Goal: Task Accomplishment & Management: Use online tool/utility

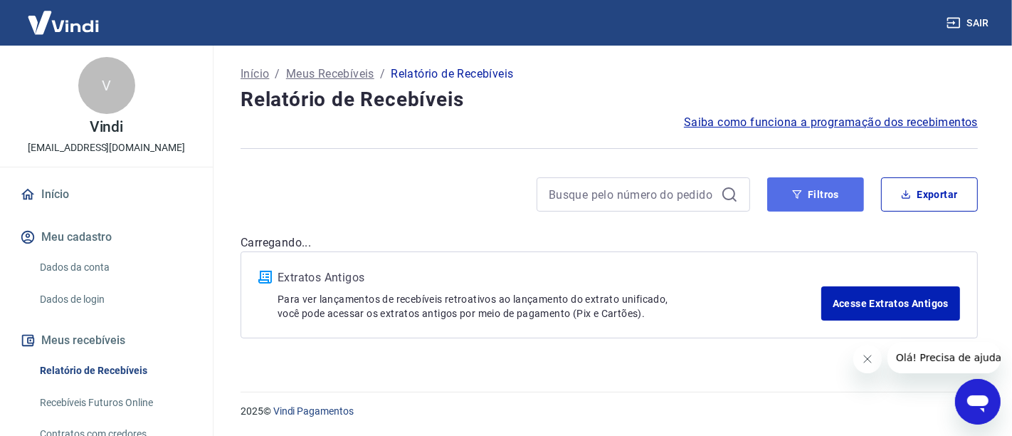
click at [816, 194] on button "Filtros" at bounding box center [815, 194] width 97 height 34
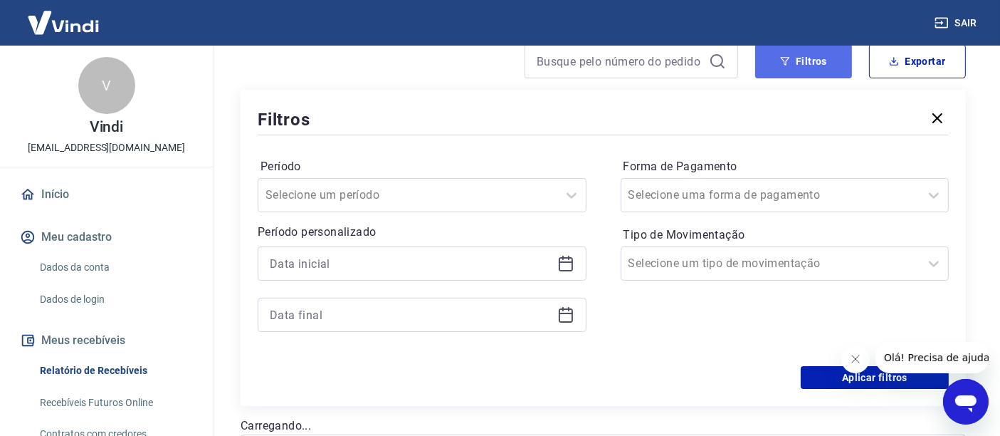
scroll to position [158, 0]
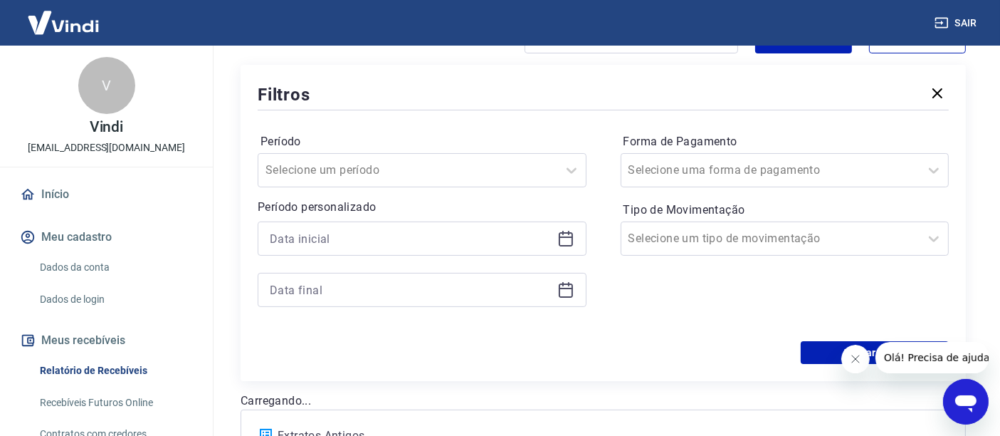
click at [570, 238] on icon at bounding box center [565, 238] width 17 height 17
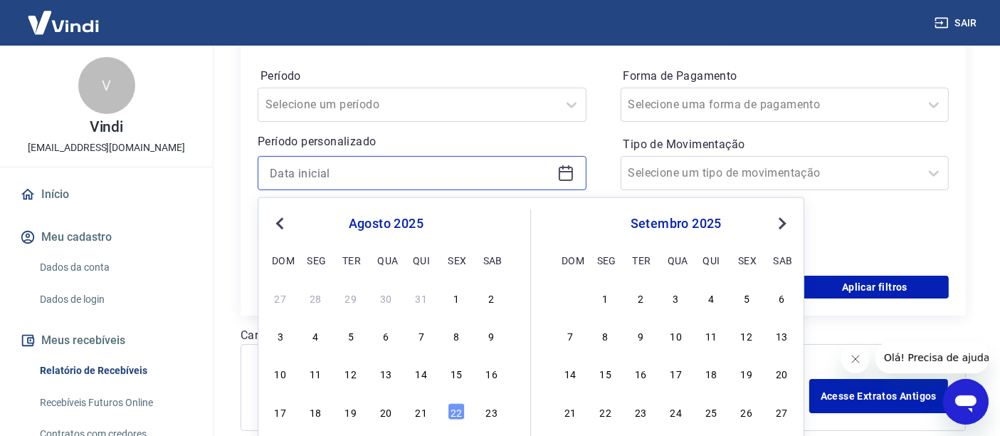
scroll to position [237, 0]
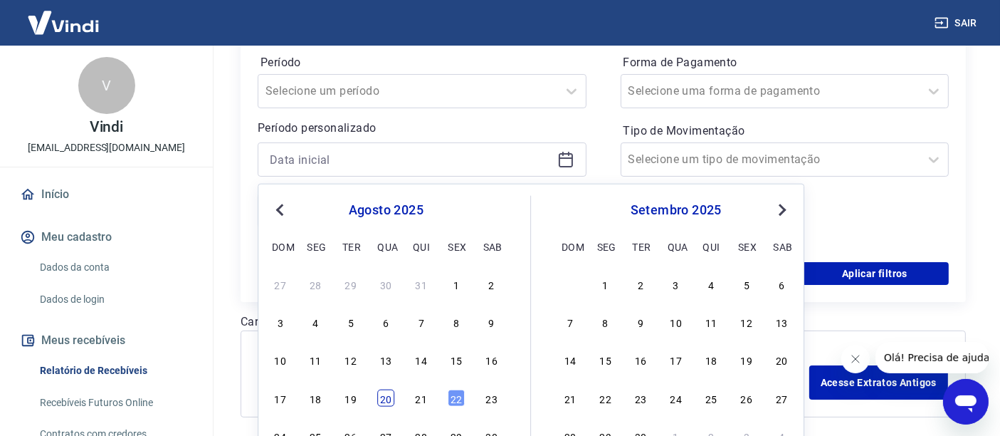
click at [385, 401] on div "20" at bounding box center [385, 397] width 17 height 17
type input "[DATE]"
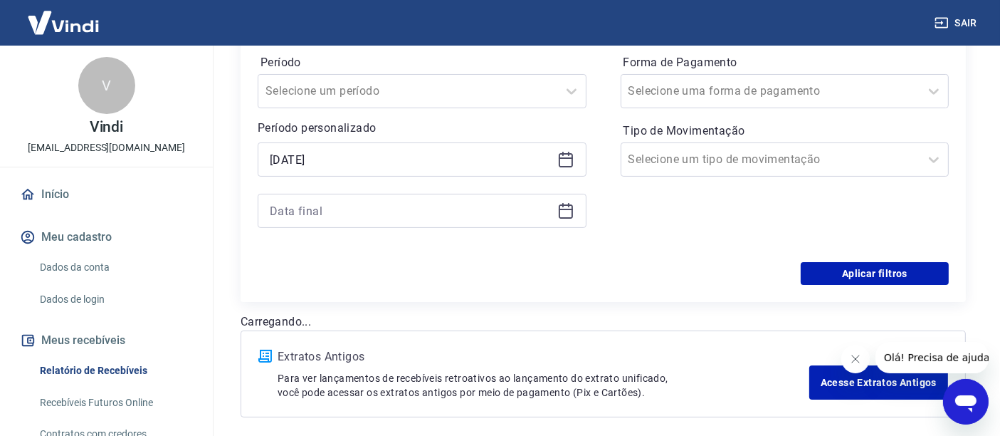
click at [563, 212] on icon at bounding box center [565, 210] width 17 height 17
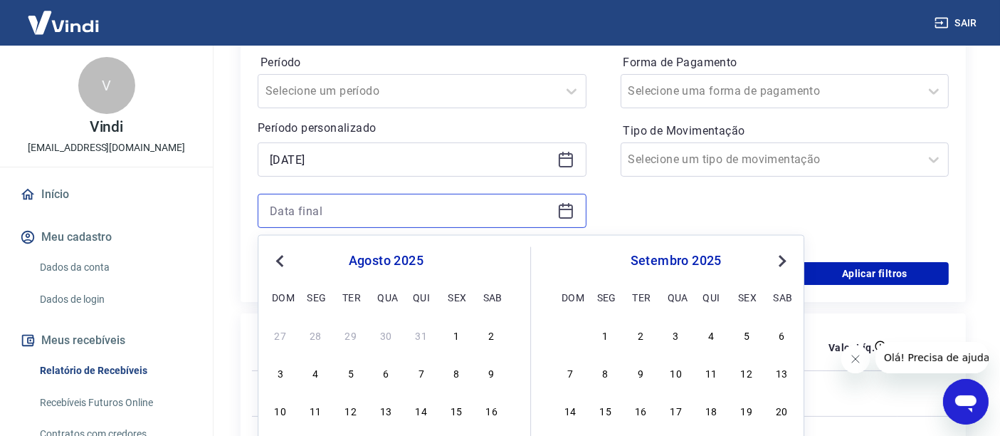
scroll to position [316, 0]
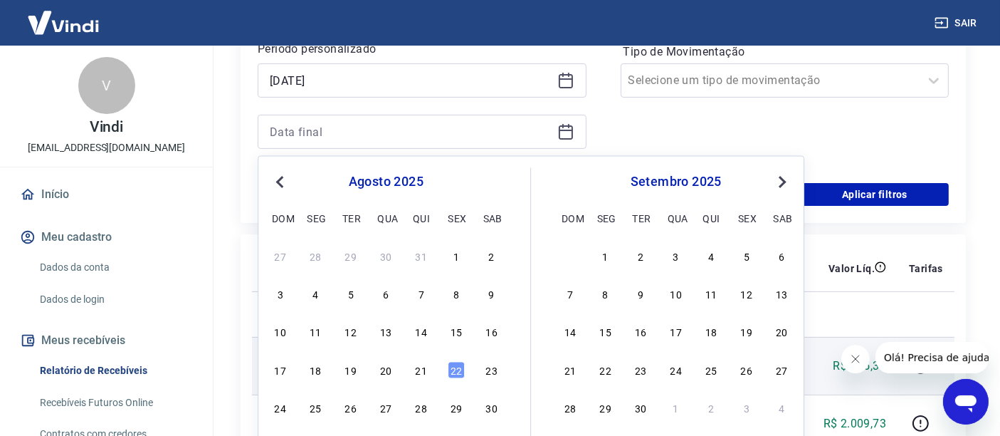
click at [453, 368] on div "22" at bounding box center [456, 369] width 17 height 17
type input "[DATE]"
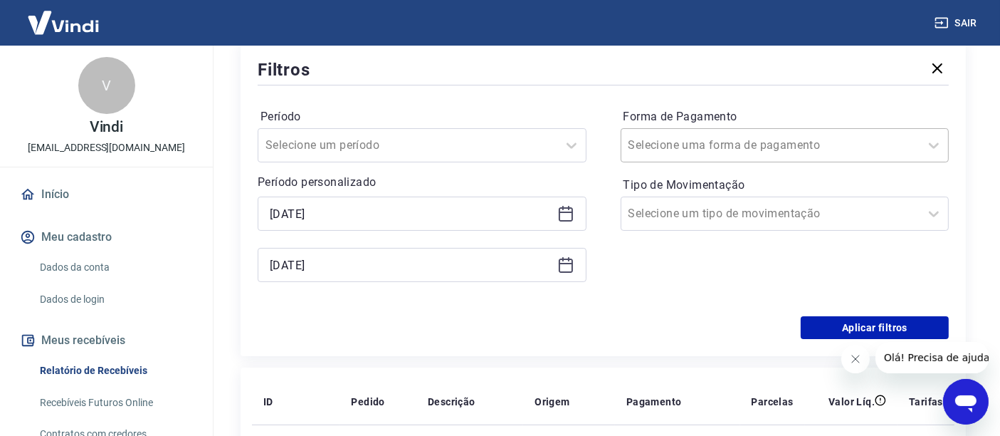
scroll to position [158, 0]
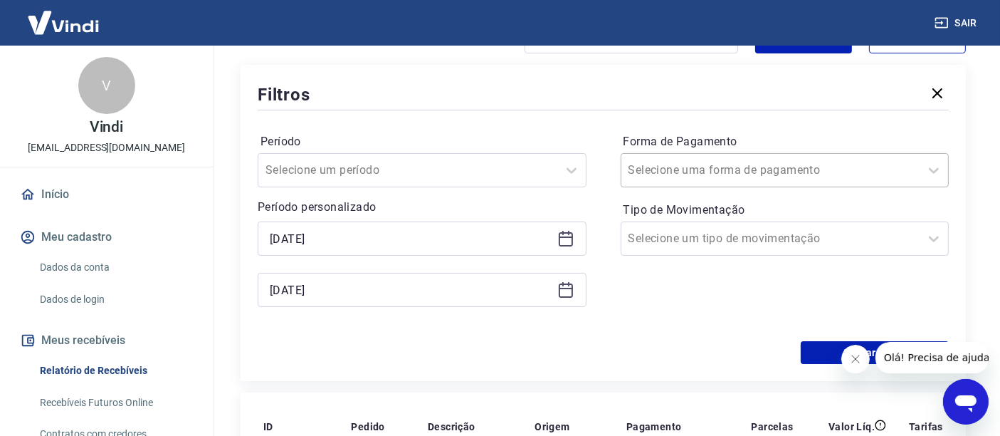
click at [669, 174] on input "Forma de Pagamento" at bounding box center [700, 170] width 144 height 17
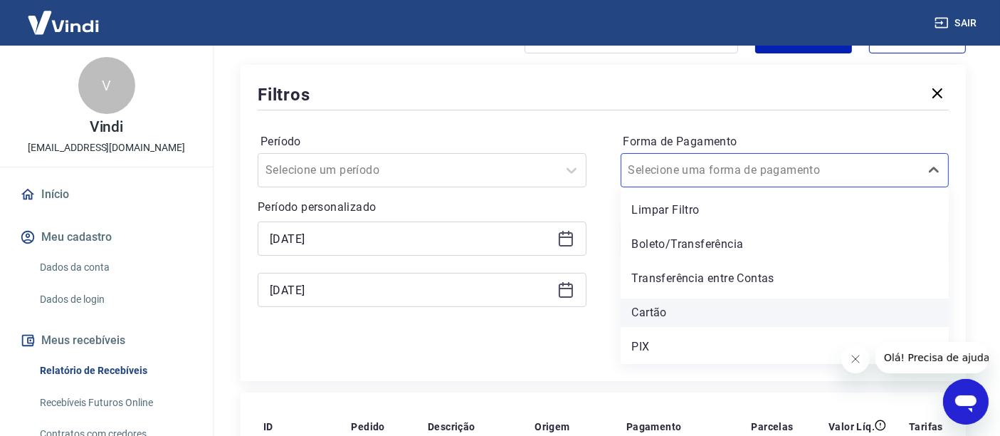
click at [646, 314] on div "Cartão" at bounding box center [785, 312] width 329 height 28
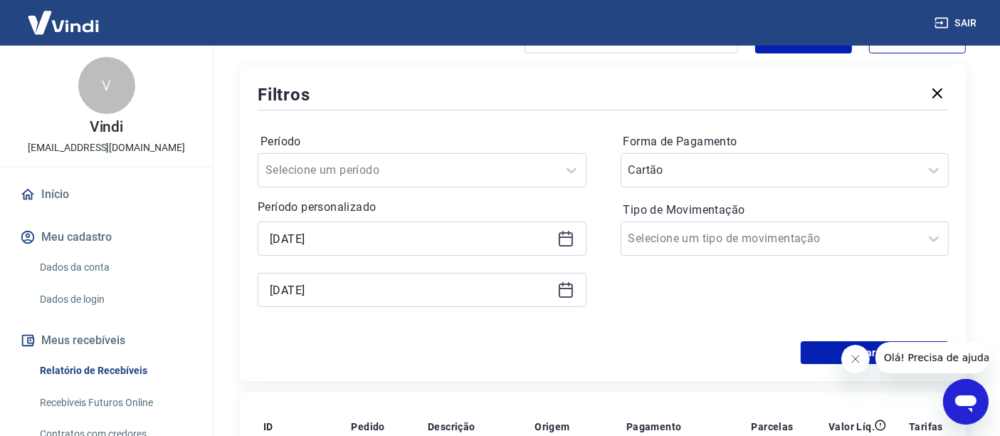
click at [861, 356] on button "Fechar mensagem da empresa" at bounding box center [855, 358] width 28 height 28
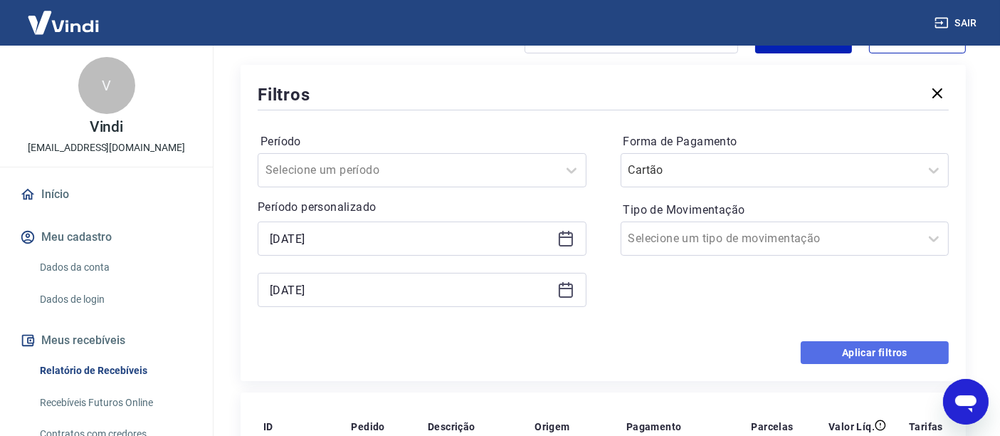
click at [866, 348] on button "Aplicar filtros" at bounding box center [875, 352] width 148 height 23
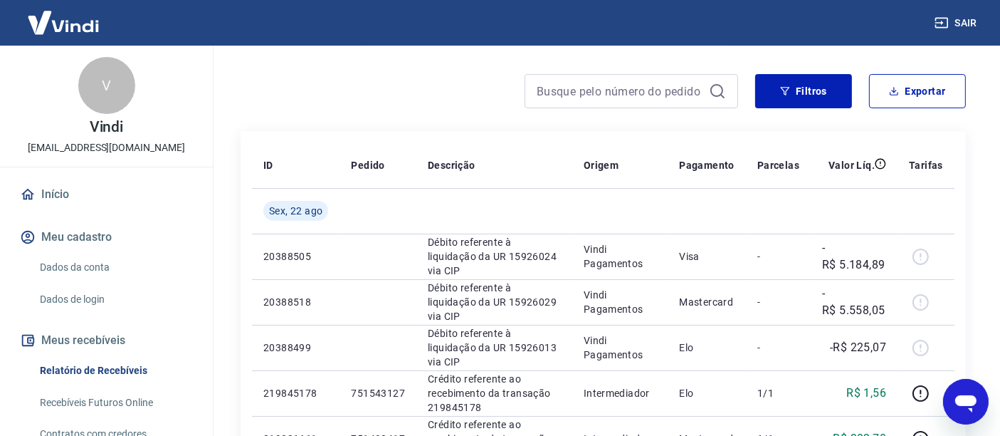
scroll to position [79, 0]
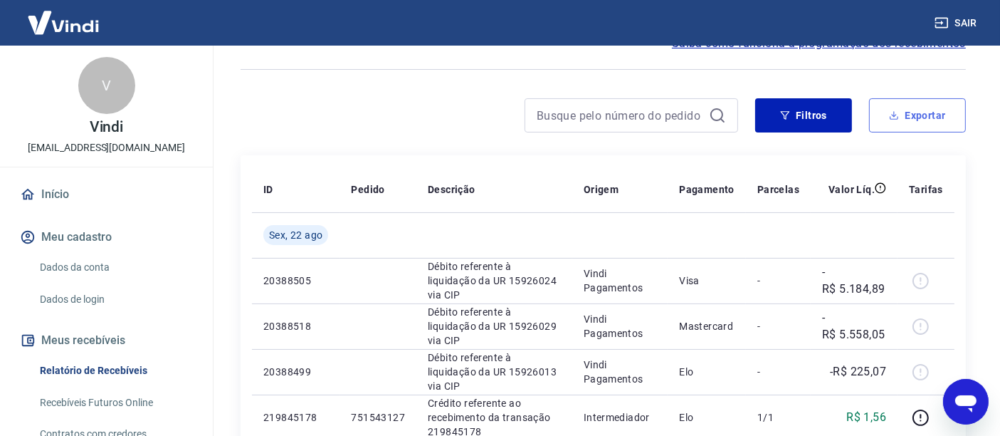
click at [910, 110] on button "Exportar" at bounding box center [917, 115] width 97 height 34
type input "[DATE]"
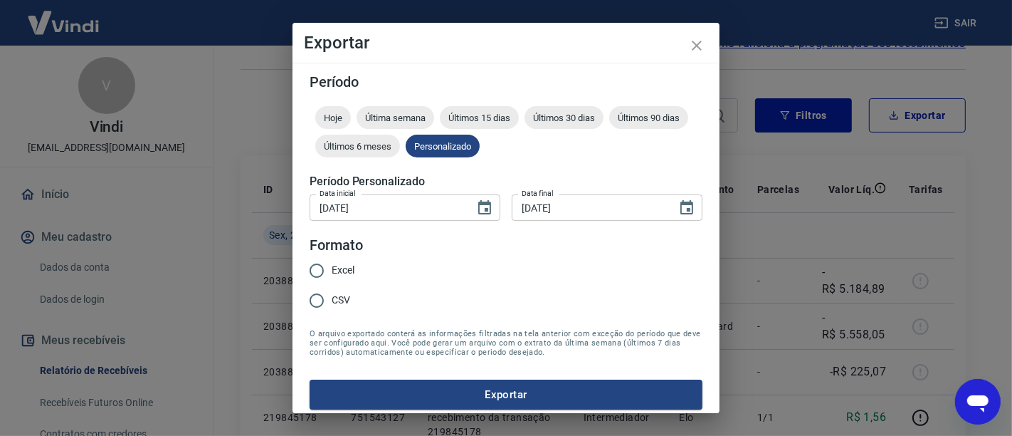
click at [339, 269] on span "Excel" at bounding box center [343, 270] width 23 height 15
click at [332, 269] on input "Excel" at bounding box center [317, 271] width 30 height 30
radio input "true"
click at [486, 396] on button "Exportar" at bounding box center [506, 394] width 393 height 30
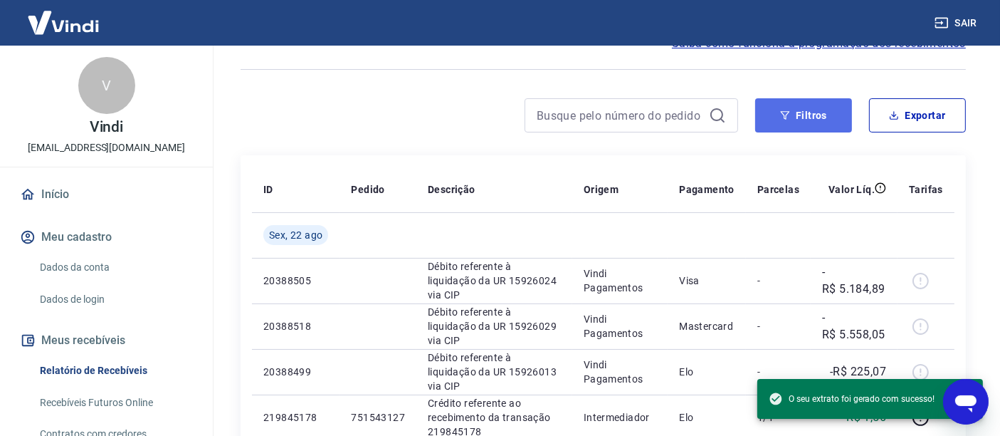
click at [804, 117] on button "Filtros" at bounding box center [803, 115] width 97 height 34
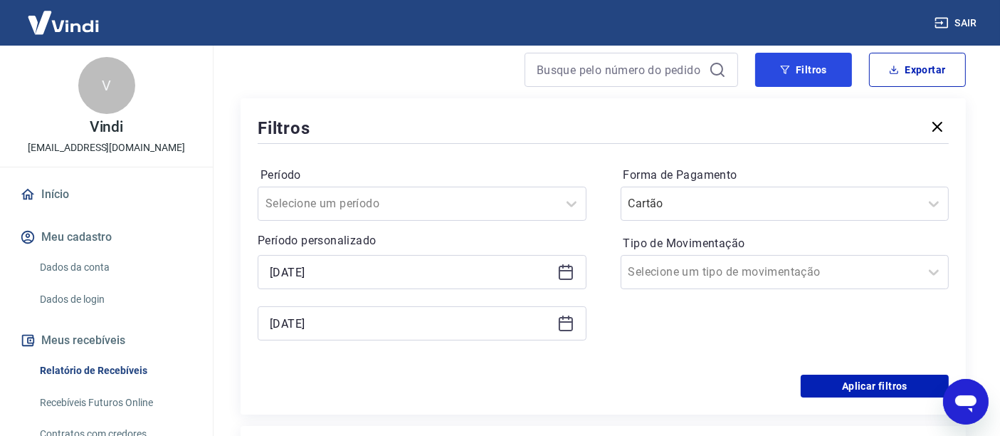
scroll to position [158, 0]
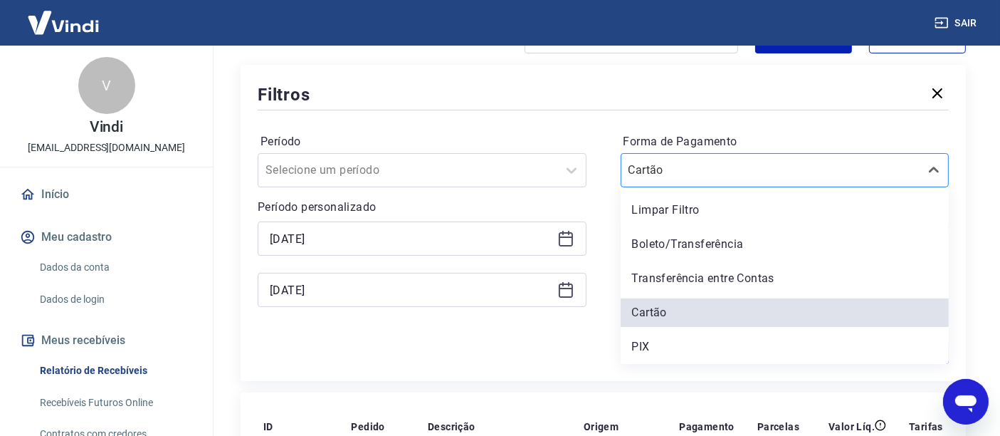
click at [638, 181] on div "Cartão" at bounding box center [770, 170] width 299 height 26
click at [653, 348] on div "PIX" at bounding box center [785, 346] width 329 height 28
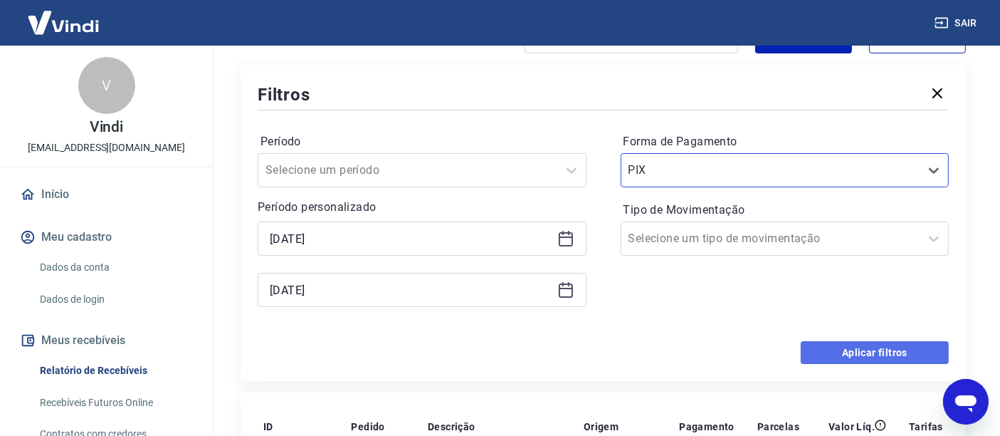
click at [853, 351] on button "Aplicar filtros" at bounding box center [875, 352] width 148 height 23
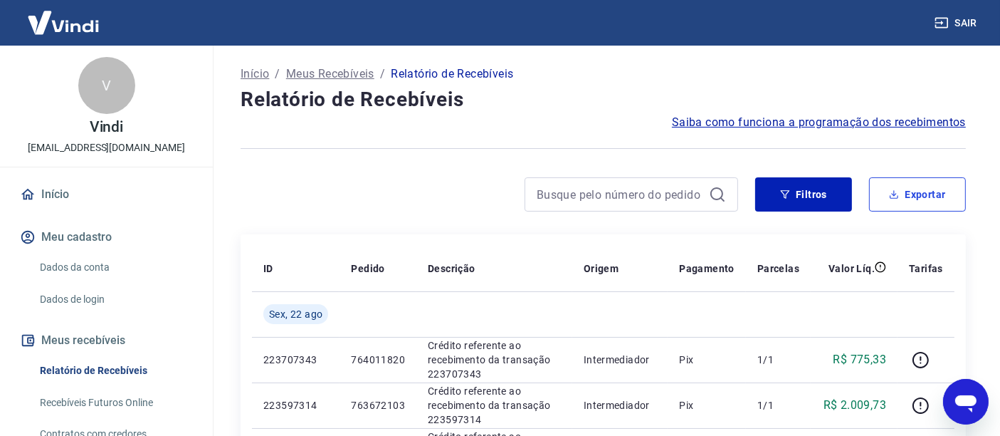
click at [947, 192] on button "Exportar" at bounding box center [917, 194] width 97 height 34
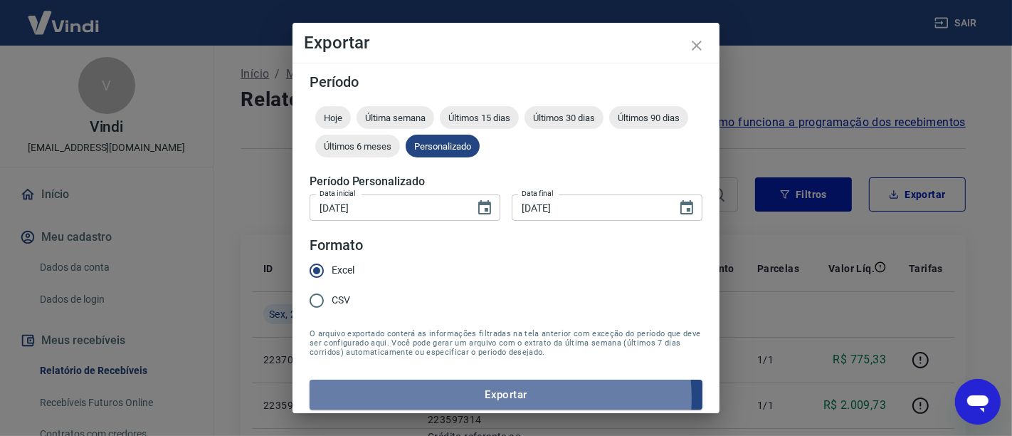
click at [485, 397] on button "Exportar" at bounding box center [506, 394] width 393 height 30
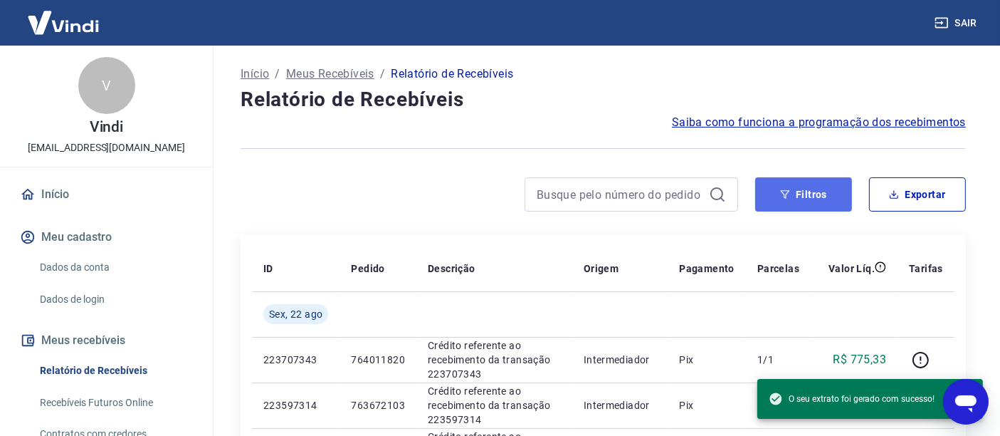
click at [824, 202] on button "Filtros" at bounding box center [803, 194] width 97 height 34
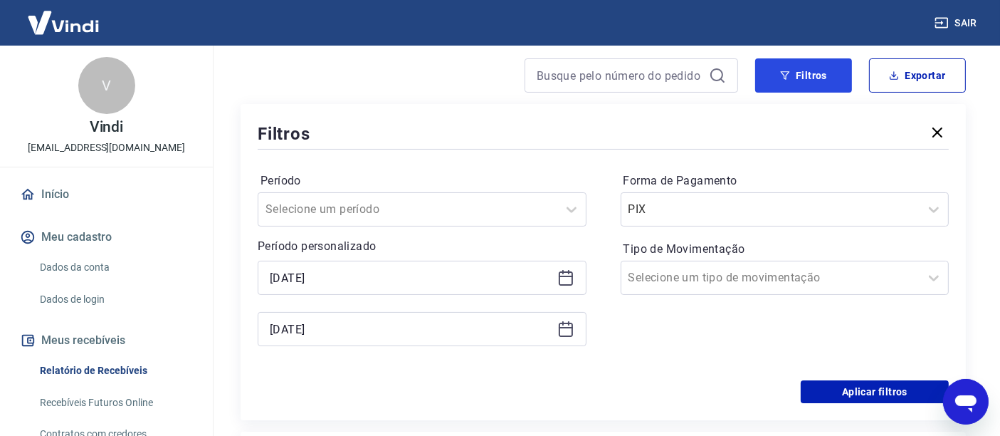
scroll to position [158, 0]
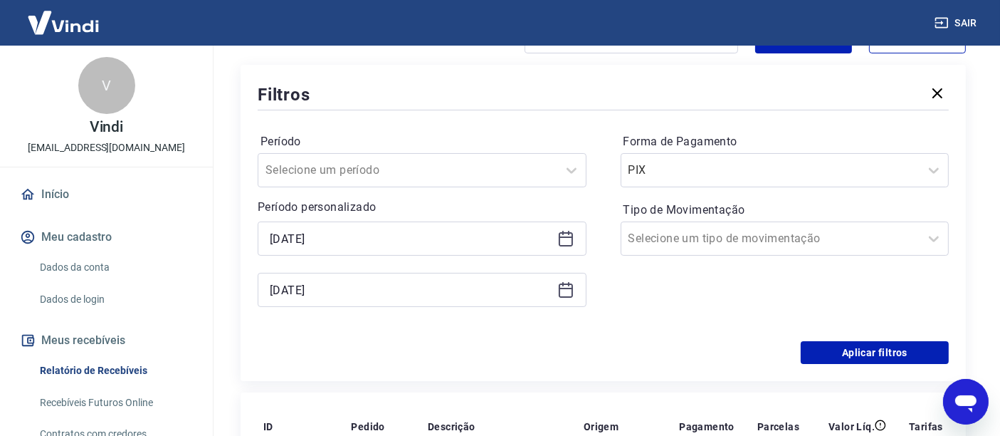
click at [573, 241] on icon at bounding box center [565, 238] width 17 height 17
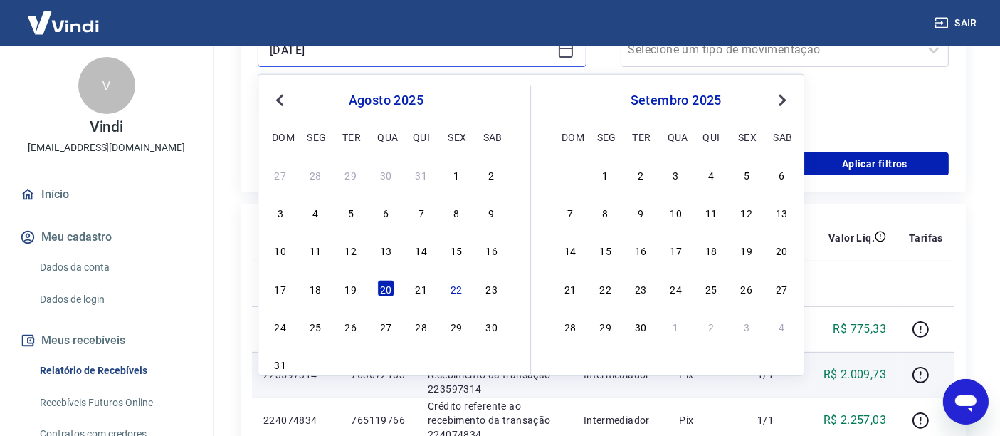
scroll to position [395, 0]
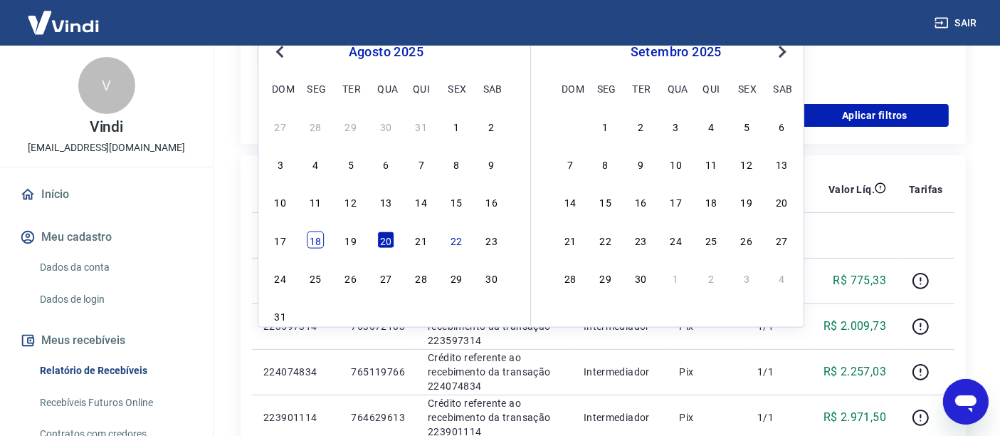
click at [317, 238] on div "18" at bounding box center [315, 239] width 17 height 17
type input "[DATE]"
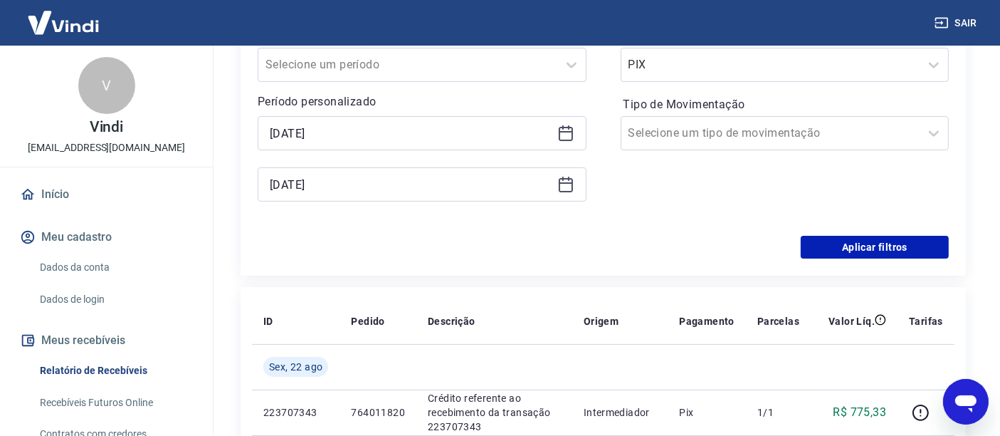
scroll to position [158, 0]
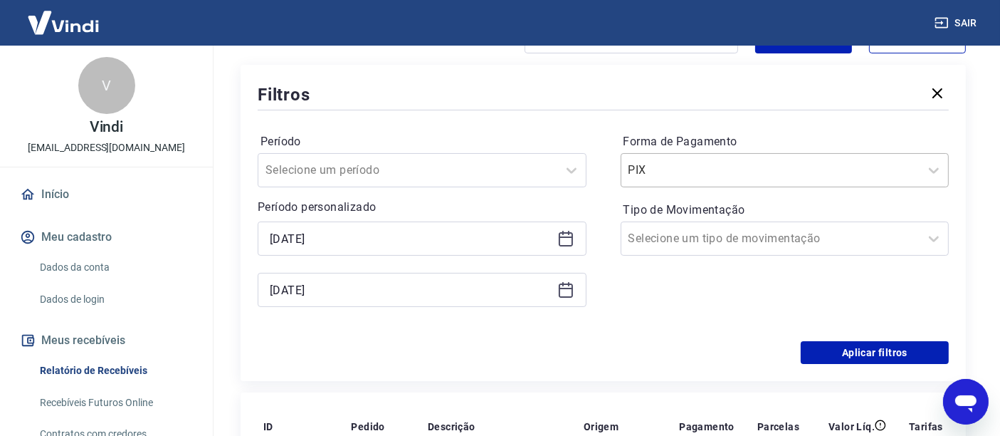
click at [725, 172] on input "Forma de Pagamento" at bounding box center [700, 170] width 144 height 17
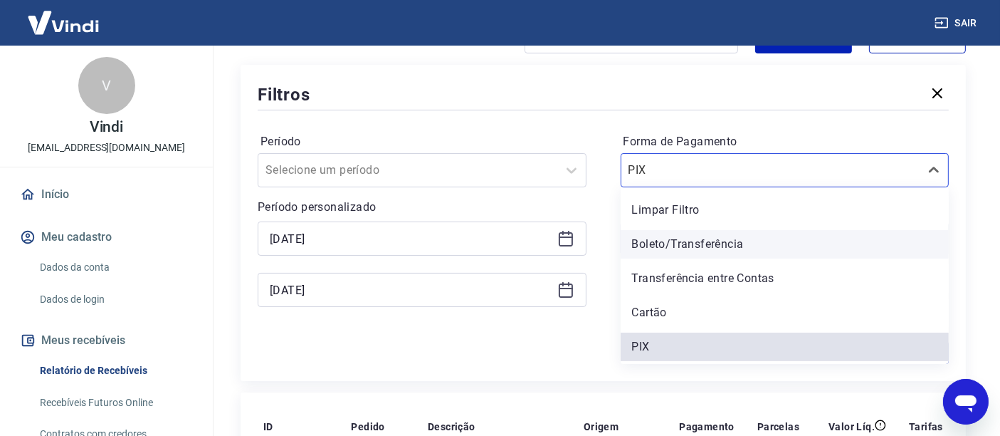
click at [662, 248] on div "Boleto/Transferência" at bounding box center [785, 244] width 329 height 28
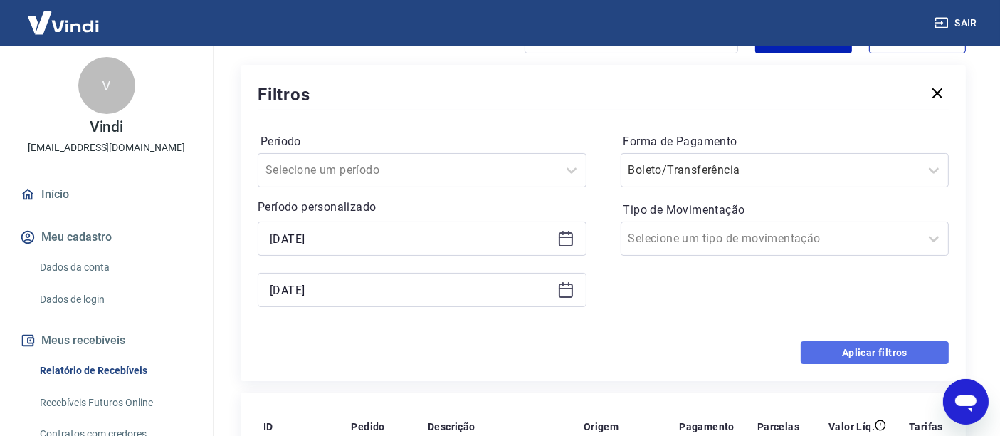
click at [868, 352] on button "Aplicar filtros" at bounding box center [875, 352] width 148 height 23
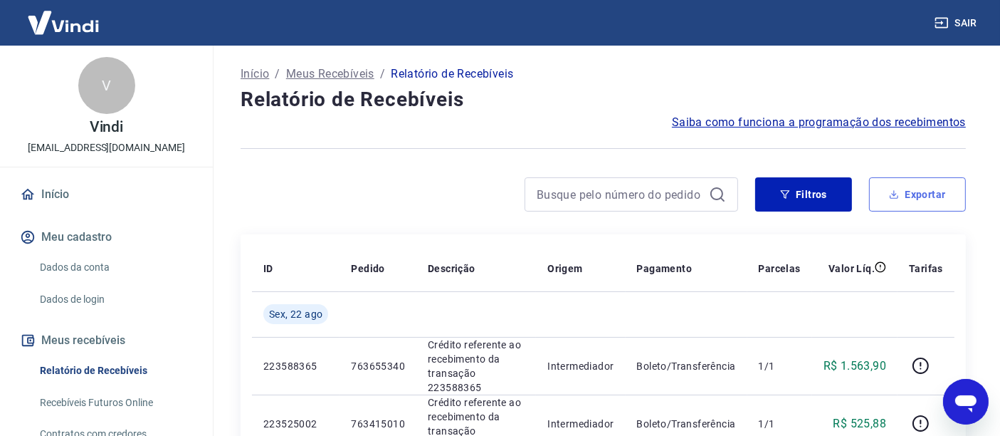
click at [929, 194] on button "Exportar" at bounding box center [917, 194] width 97 height 34
type input "[DATE]"
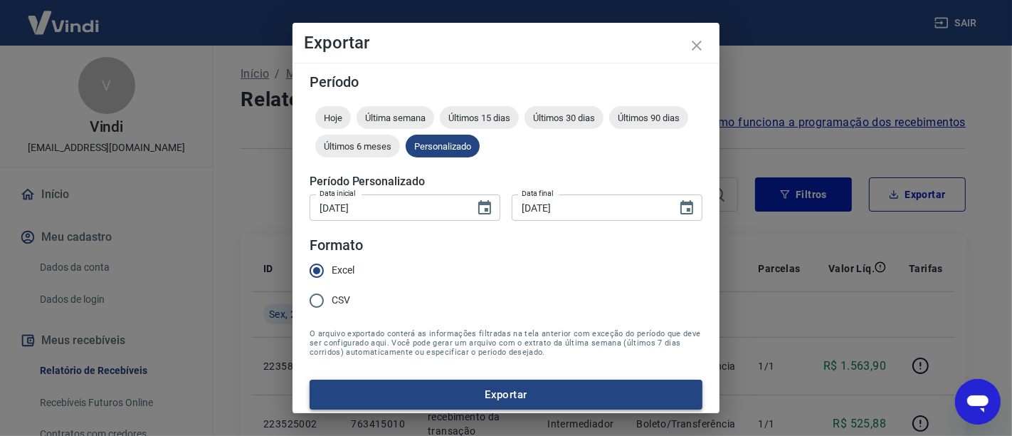
click at [522, 398] on button "Exportar" at bounding box center [506, 394] width 393 height 30
